Goal: Information Seeking & Learning: Find specific fact

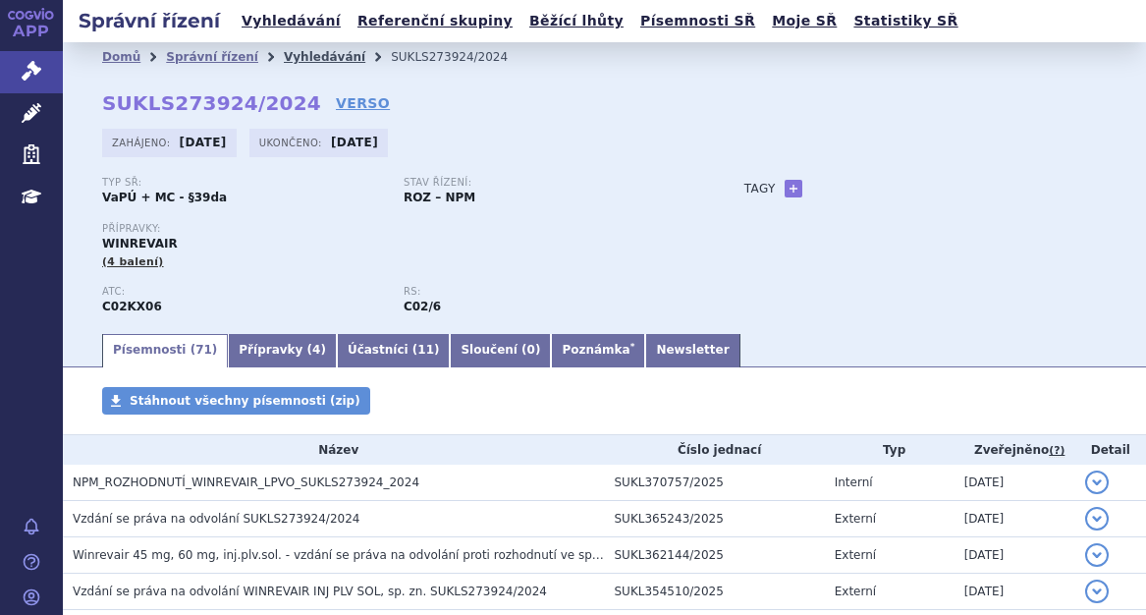
click at [284, 57] on link "Vyhledávání" at bounding box center [324, 57] width 81 height 14
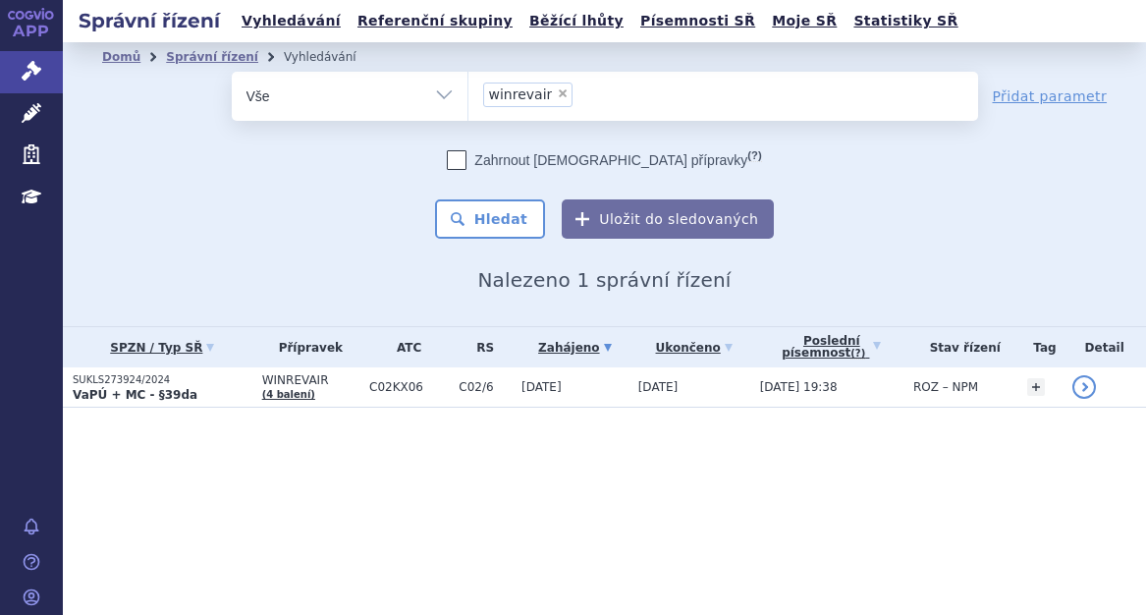
click at [552, 84] on li "× winrevair" at bounding box center [528, 94] width 90 height 25
click at [468, 84] on select "winrevair" at bounding box center [467, 95] width 1 height 49
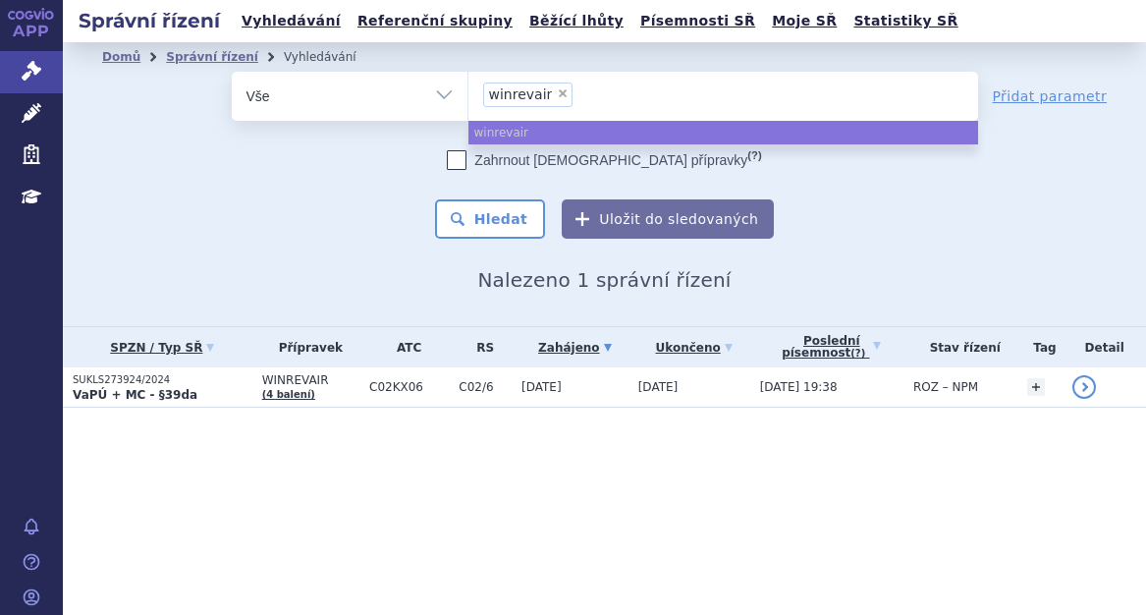
click at [557, 90] on span "×" at bounding box center [563, 93] width 12 height 12
click at [468, 90] on select "winrevair" at bounding box center [467, 95] width 1 height 49
select select
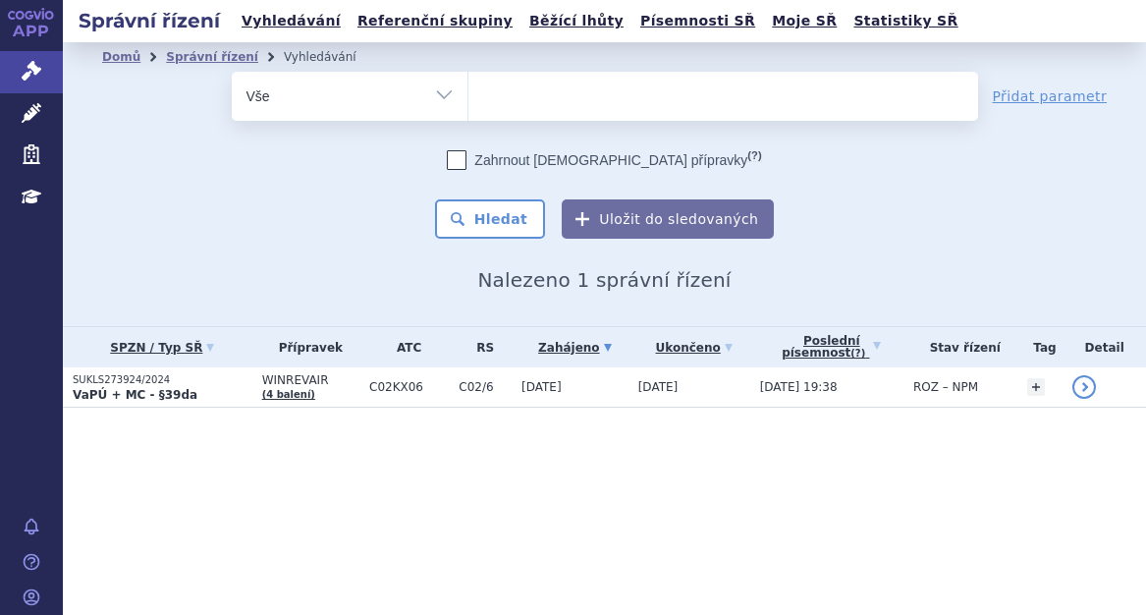
type input "SUKLS202110/2025"
select select "SUKLS202110/2025"
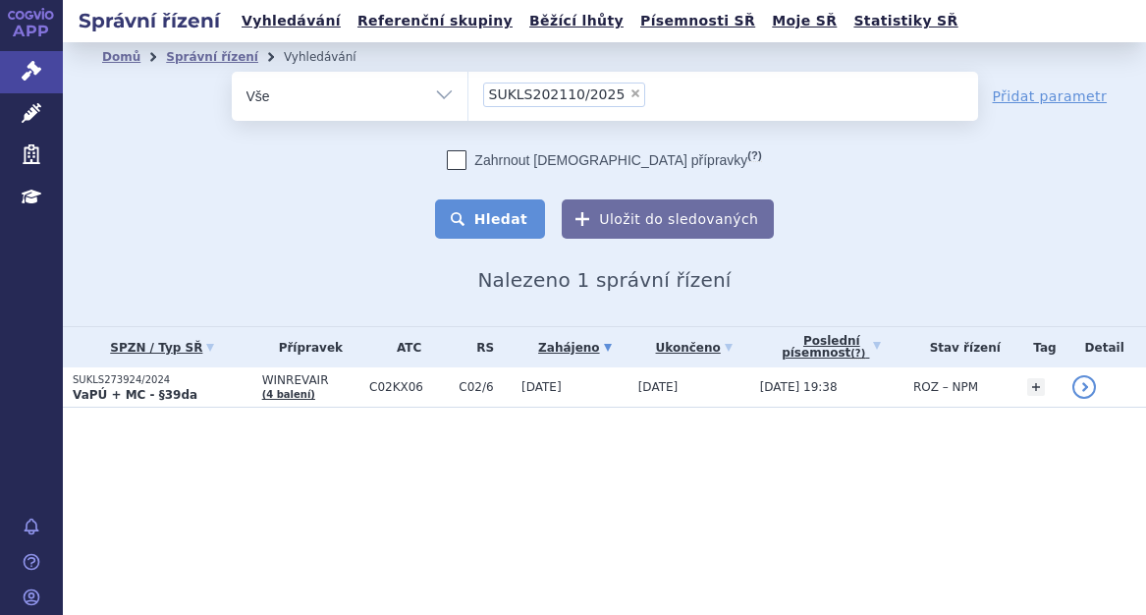
click at [523, 204] on button "Hledat" at bounding box center [490, 218] width 111 height 39
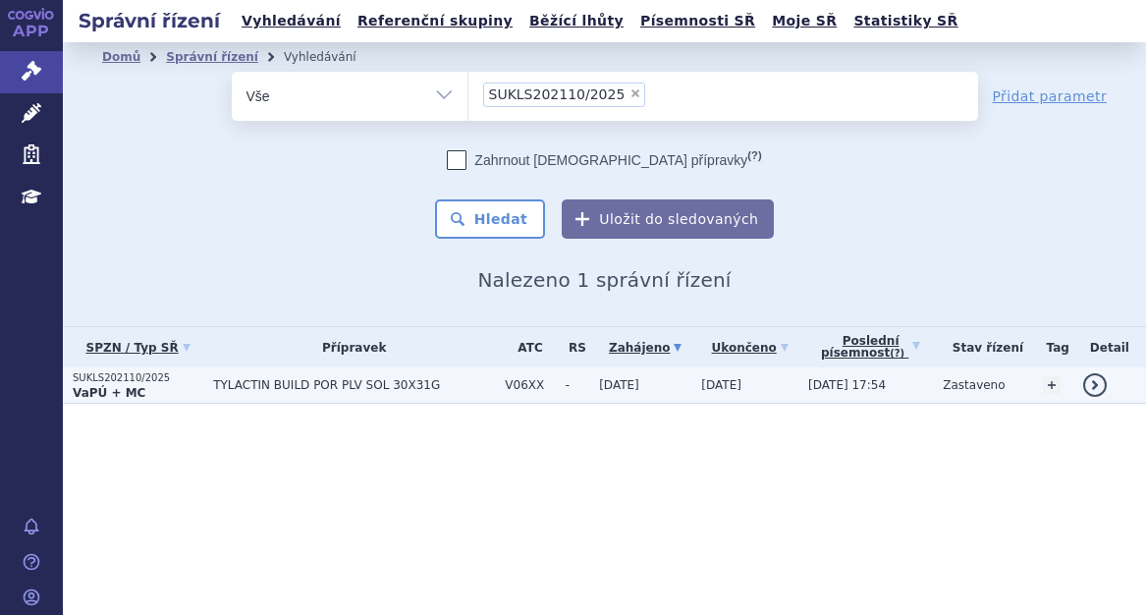
click at [195, 385] on p "VaPÚ + MC" at bounding box center [138, 393] width 131 height 16
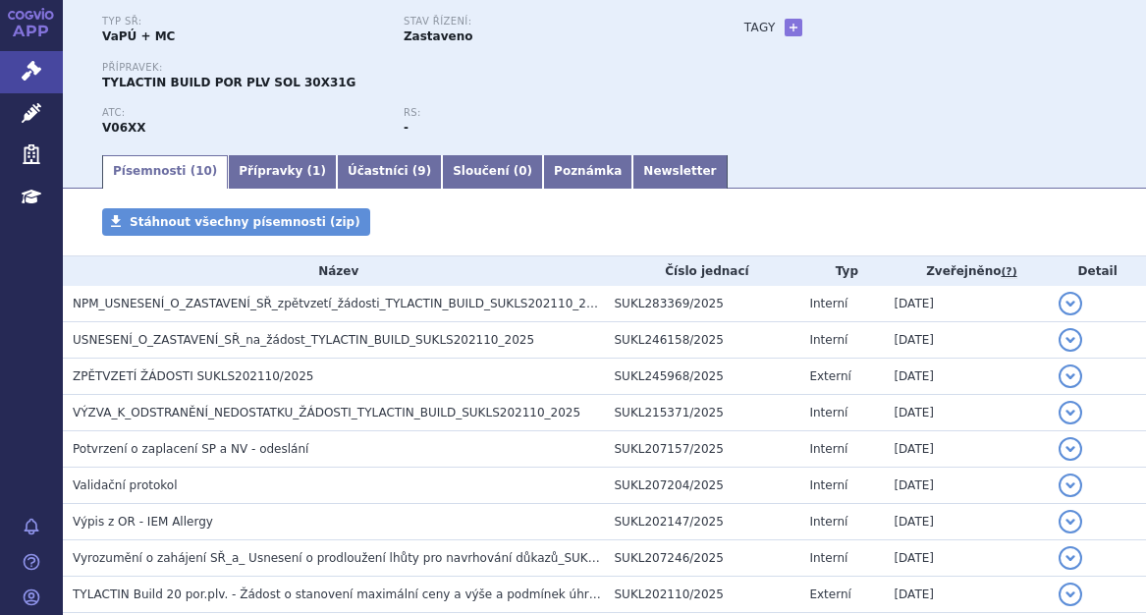
scroll to position [98, 0]
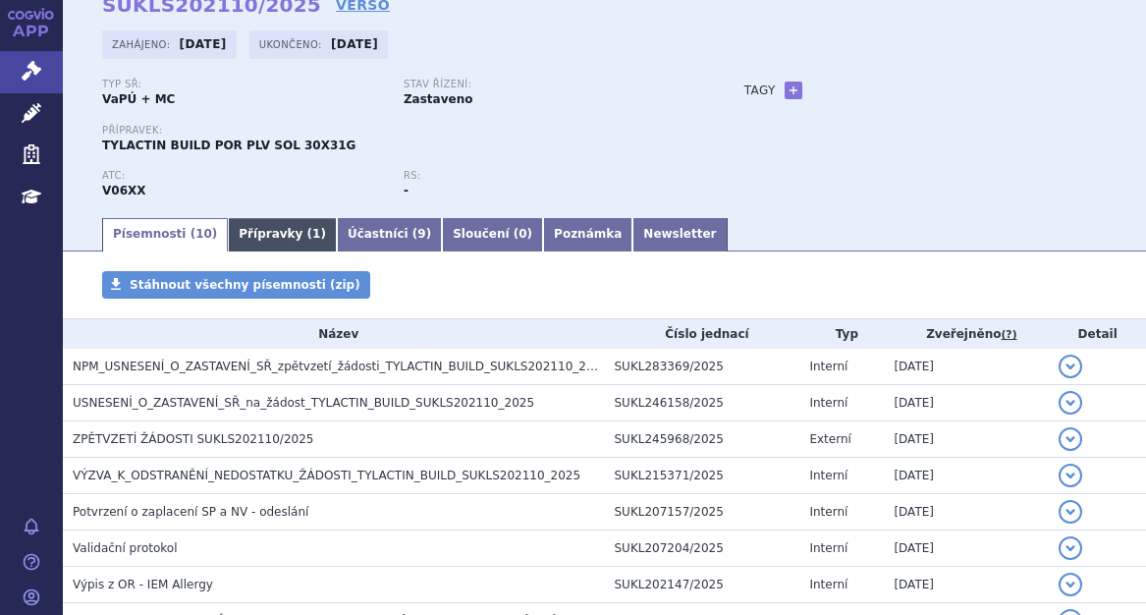
click at [312, 228] on span "1" at bounding box center [316, 234] width 8 height 14
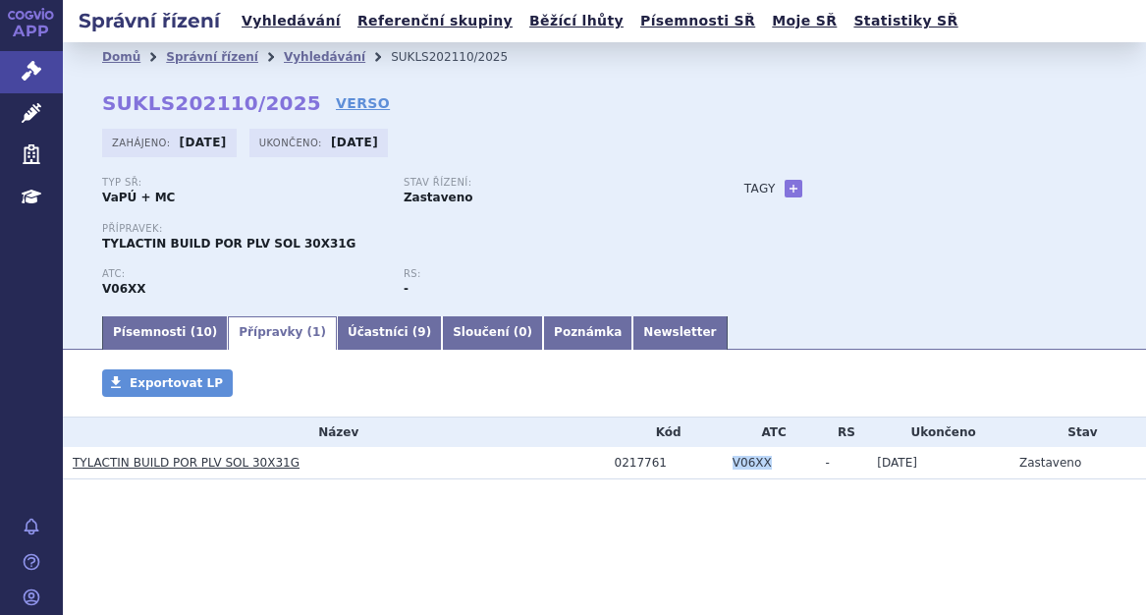
drag, startPoint x: 730, startPoint y: 464, endPoint x: 770, endPoint y: 464, distance: 40.3
click at [770, 464] on td "V06XX" at bounding box center [769, 463] width 93 height 32
copy td "V06XX"
